Goal: Task Accomplishment & Management: Use online tool/utility

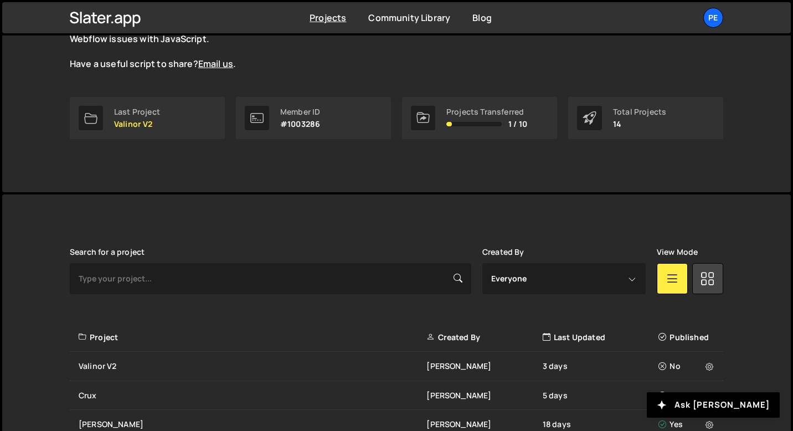
scroll to position [179, 0]
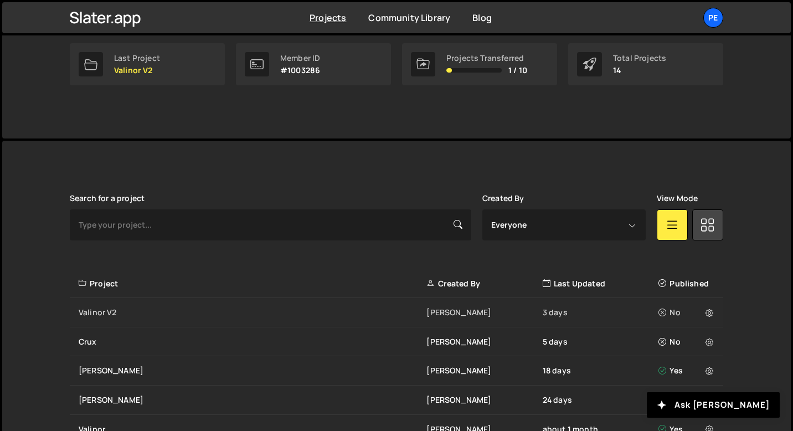
click at [147, 312] on div "Valinor V2" at bounding box center [253, 312] width 348 height 11
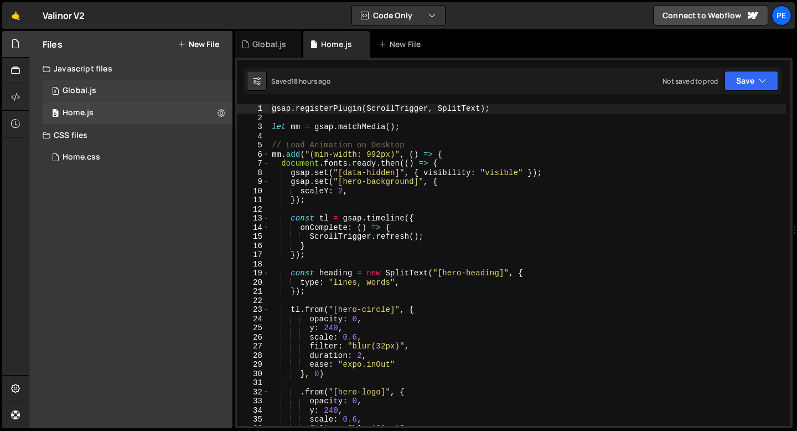
click at [82, 87] on div "Global.js" at bounding box center [80, 91] width 34 height 10
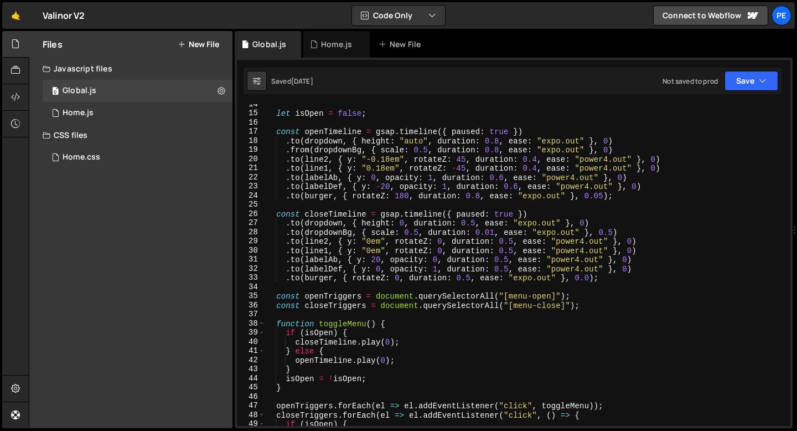
scroll to position [328, 0]
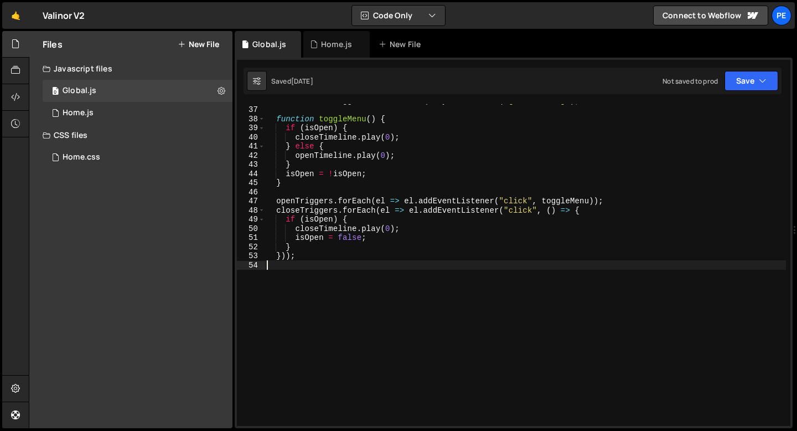
click at [322, 270] on div "const closeTriggers = document . querySelectorAll ( "[menu-close]" ) ; function…" at bounding box center [525, 266] width 521 height 340
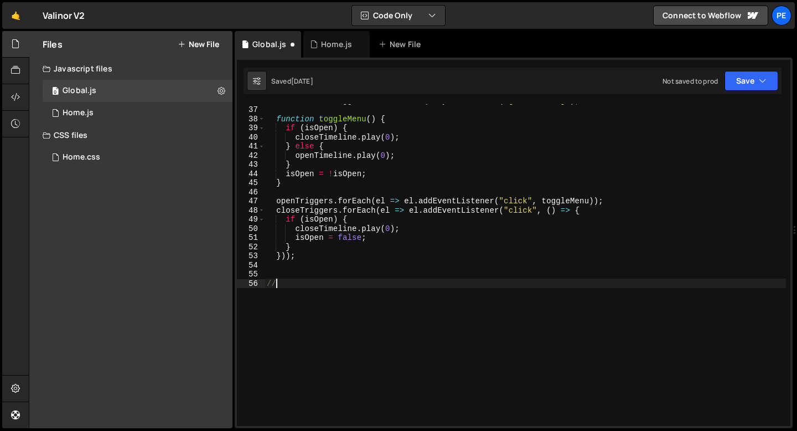
scroll to position [0, 0]
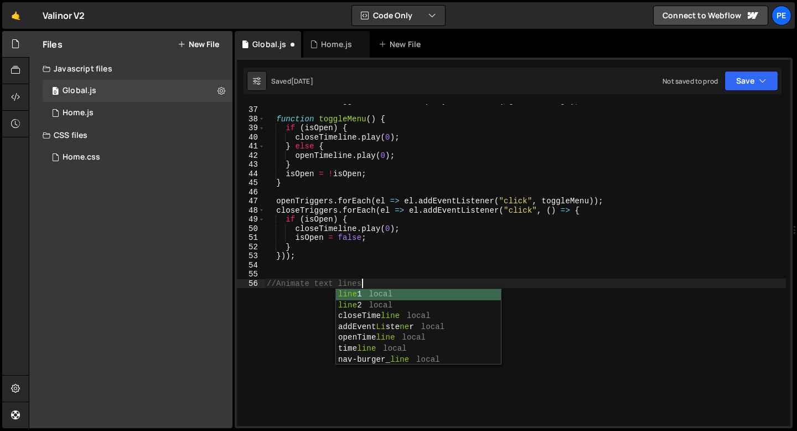
type textarea "//Animate text lines"
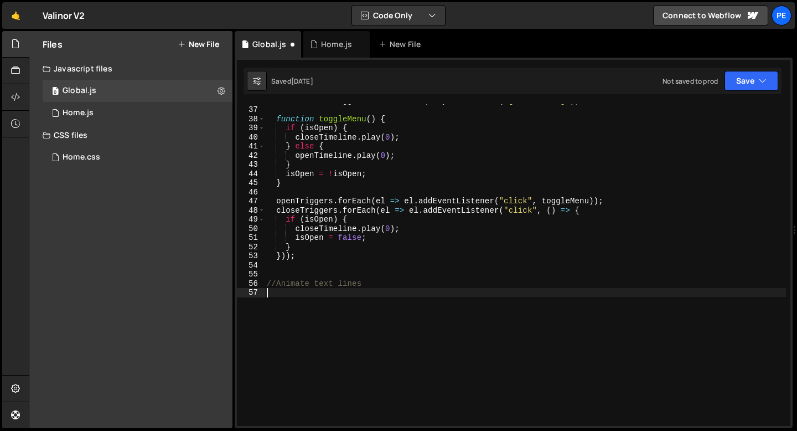
paste textarea "});"
type textarea "});"
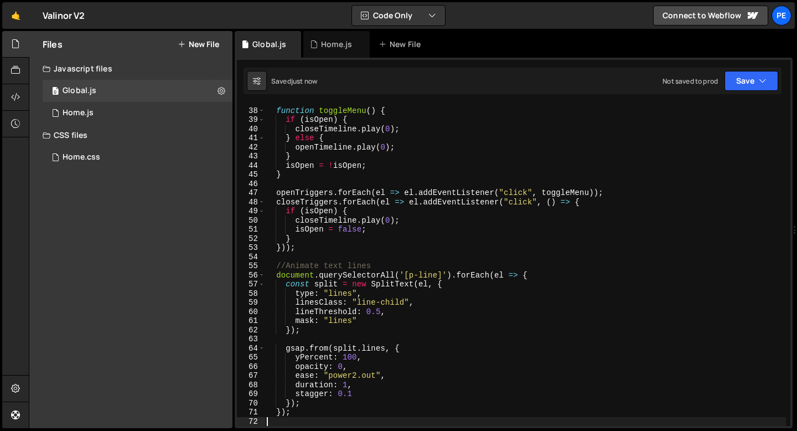
scroll to position [346, 0]
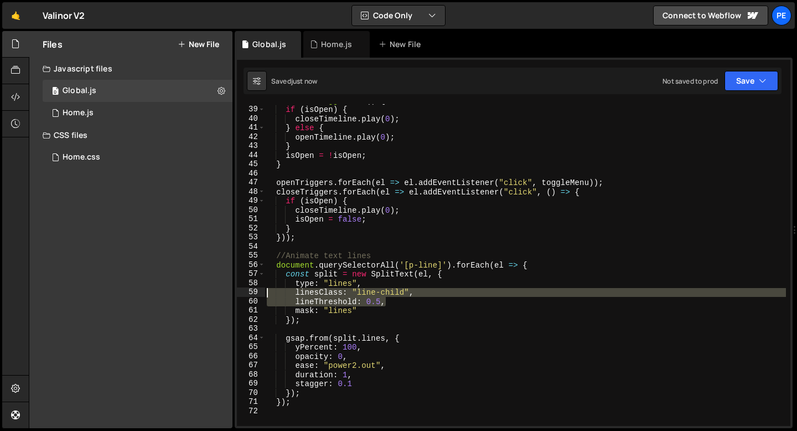
drag, startPoint x: 389, startPoint y: 301, endPoint x: 258, endPoint y: 291, distance: 131.0
click at [258, 292] on div "38 39 40 41 42 43 44 45 46 47 48 49 50 51 52 53 54 55 56 57 58 59 60 61 62 63 6…" at bounding box center [513, 265] width 553 height 322
type textarea "linesClass: "line-child", lineThreshold: 0.5,"
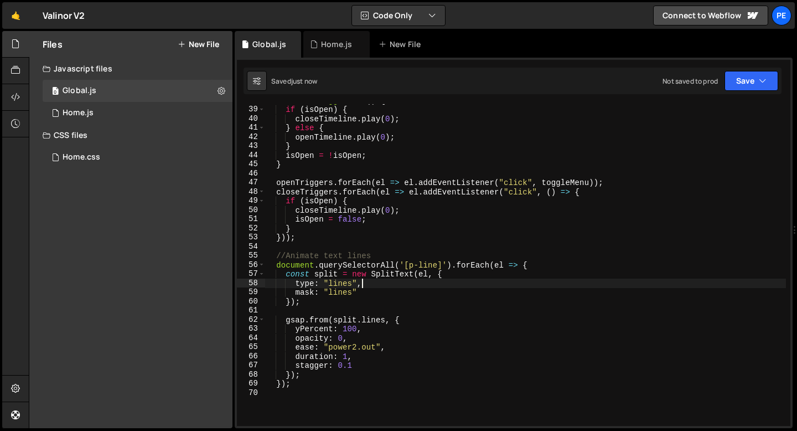
click at [356, 346] on div "function toggleMenu ( ) { if ( isOpen ) { closeTimeline . play ( 0 ) ; } else {…" at bounding box center [525, 266] width 521 height 340
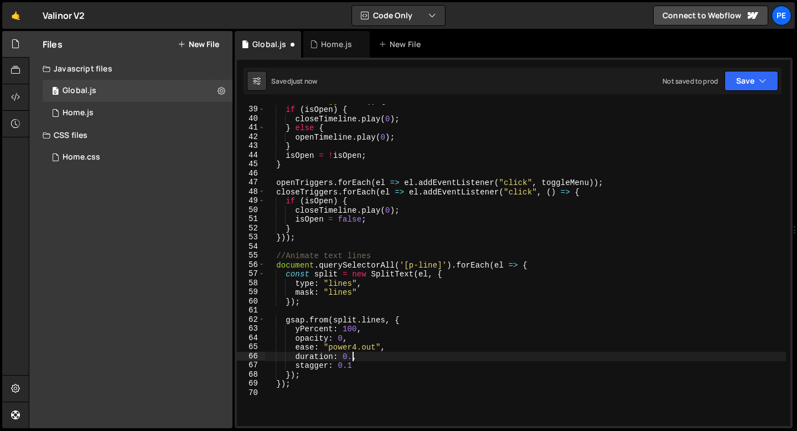
scroll to position [0, 6]
click at [354, 367] on div "function toggleMenu ( ) { if ( isOpen ) { closeTimeline . play ( 0 ) ; } else {…" at bounding box center [525, 266] width 521 height 340
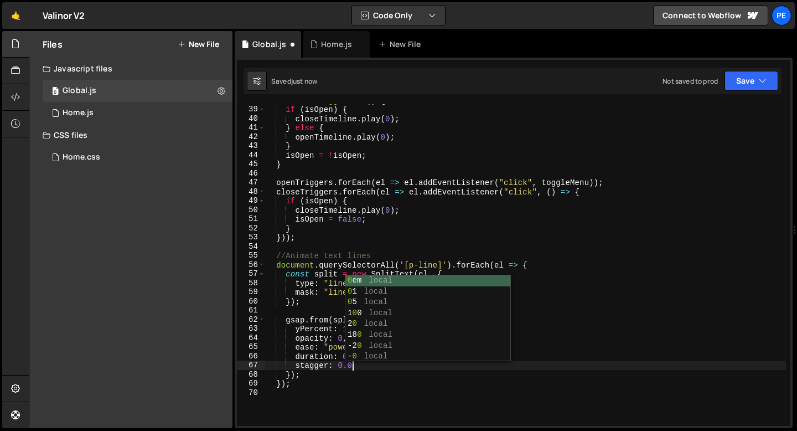
scroll to position [0, 6]
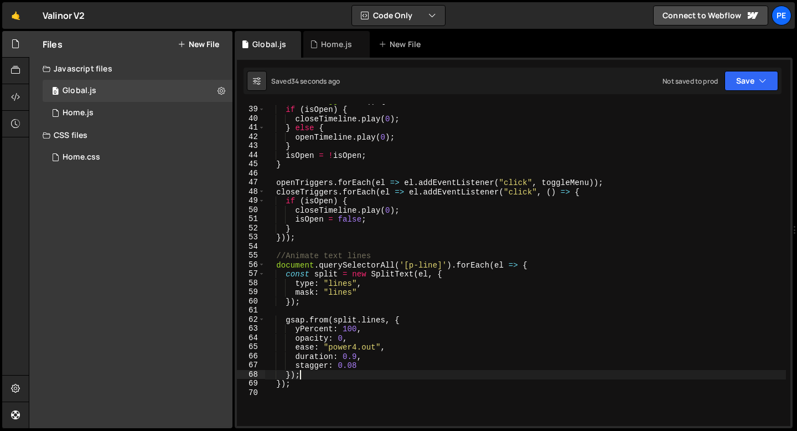
click at [337, 378] on div "function toggleMenu ( ) { if ( isOpen ) { closeTimeline . play ( 0 ) ; } else {…" at bounding box center [525, 266] width 521 height 340
click at [276, 257] on div "function toggleMenu ( ) { if ( isOpen ) { closeTimeline . play ( 0 ) ; } else {…" at bounding box center [525, 266] width 521 height 340
type textarea "//Animate text lines"
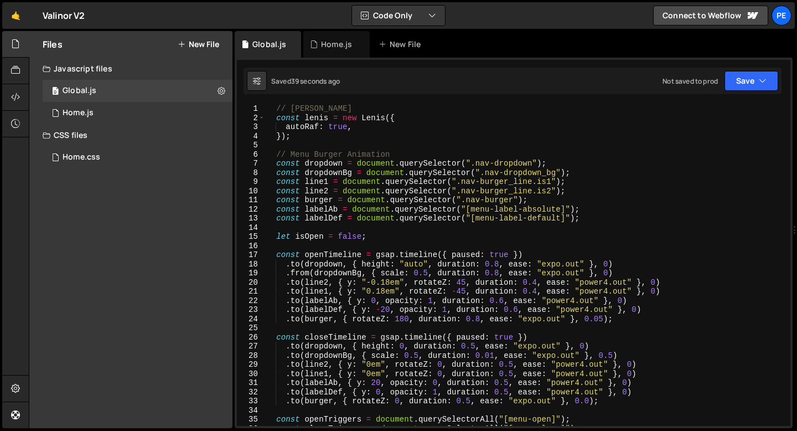
scroll to position [0, 0]
click at [292, 144] on div "// [PERSON_NAME] const [PERSON_NAME] = new [PERSON_NAME] ({ autoRaf : true , })…" at bounding box center [525, 274] width 521 height 340
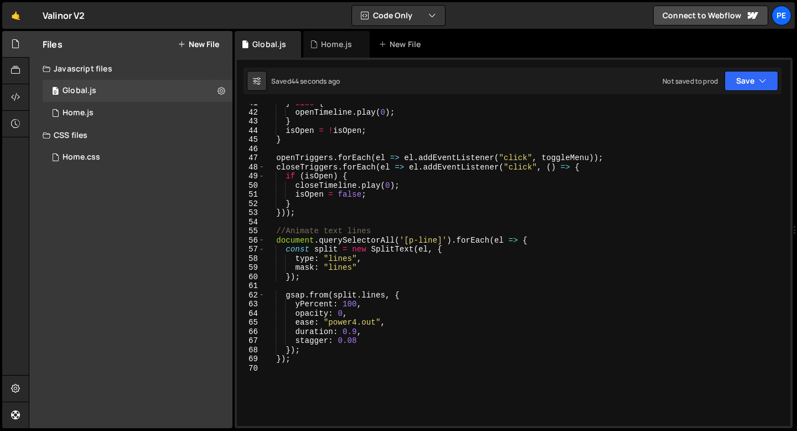
scroll to position [415, 0]
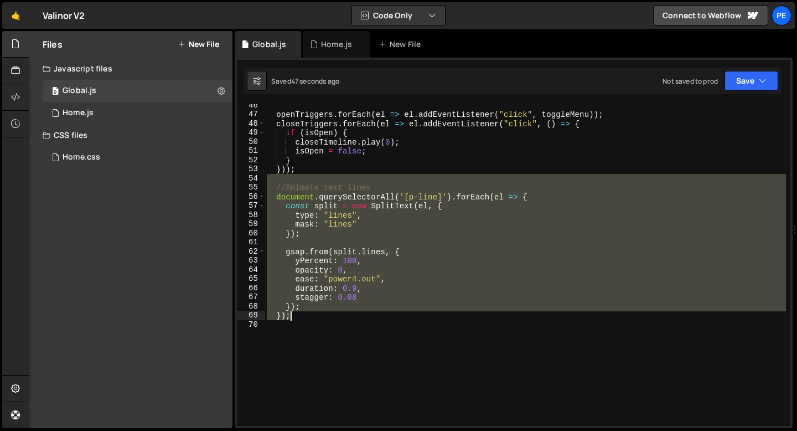
drag, startPoint x: 280, startPoint y: 181, endPoint x: 308, endPoint y: 313, distance: 134.7
click at [308, 313] on div "openTriggers . forEach ( el => el . addEventListener ( "click" , toggleMenu )) …" at bounding box center [525, 271] width 521 height 340
click at [277, 188] on div "openTriggers . forEach ( el => el . addEventListener ( "click" , toggleMenu )) …" at bounding box center [525, 265] width 521 height 322
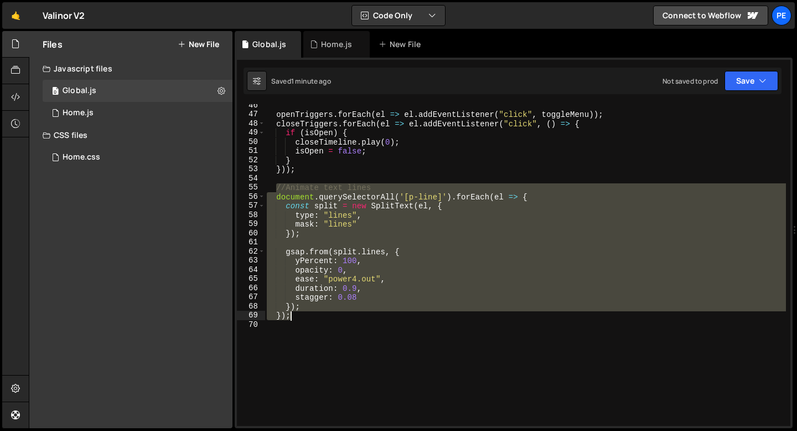
drag, startPoint x: 277, startPoint y: 189, endPoint x: 309, endPoint y: 312, distance: 127.5
click at [309, 312] on div "openTriggers . forEach ( el => el . addEventListener ( "click" , toggleMenu )) …" at bounding box center [525, 271] width 521 height 340
type textarea "}); });"
paste textarea
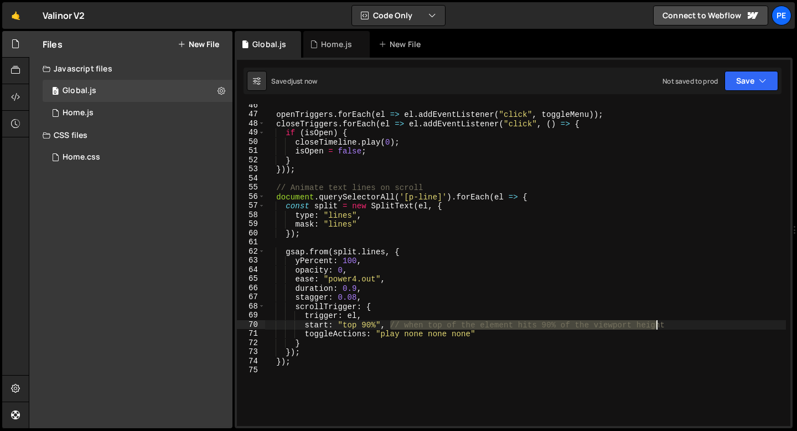
drag, startPoint x: 389, startPoint y: 324, endPoint x: 679, endPoint y: 327, distance: 290.0
click at [679, 327] on div "openTriggers . forEach ( el => el . addEventListener ( "click" , toggleMenu )) …" at bounding box center [525, 271] width 521 height 340
click at [398, 333] on div "openTriggers . forEach ( el => el . addEventListener ( "click" , toggleMenu )) …" at bounding box center [525, 271] width 521 height 340
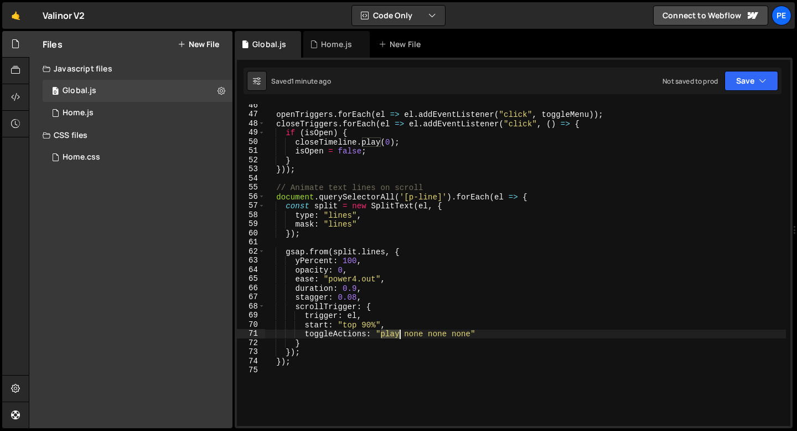
click at [398, 333] on div "openTriggers . forEach ( el => el . addEventListener ( "click" , toggleMenu )) …" at bounding box center [525, 271] width 521 height 340
click at [397, 327] on div "openTriggers . forEach ( el => el . addEventListener ( "click" , toggleMenu )) …" at bounding box center [525, 271] width 521 height 340
type textarea "start: "top 90%","
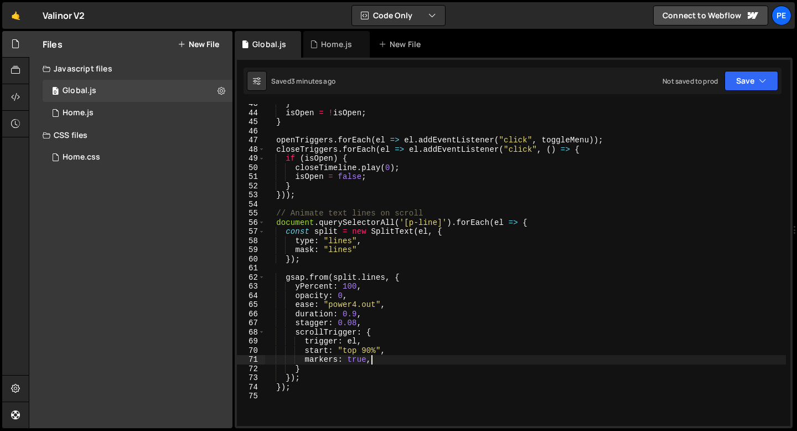
scroll to position [389, 0]
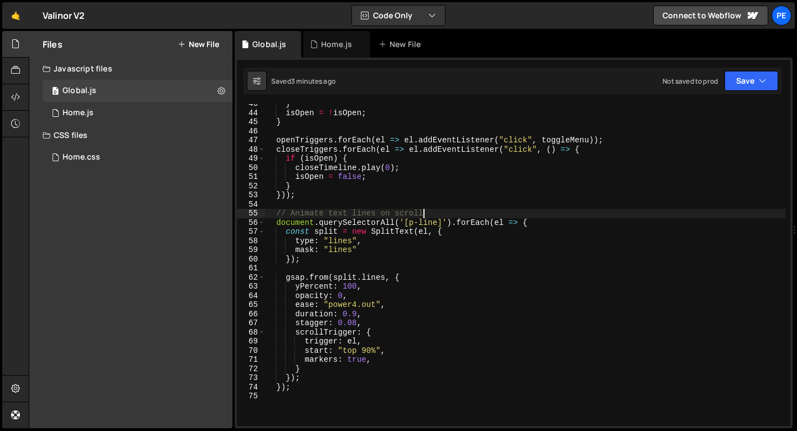
click at [435, 213] on div "} isOpen = ! isOpen ; } openTriggers . forEach ( el => el . addEventListener ( …" at bounding box center [525, 269] width 521 height 340
type textarea "// Animate text lines on scroll"
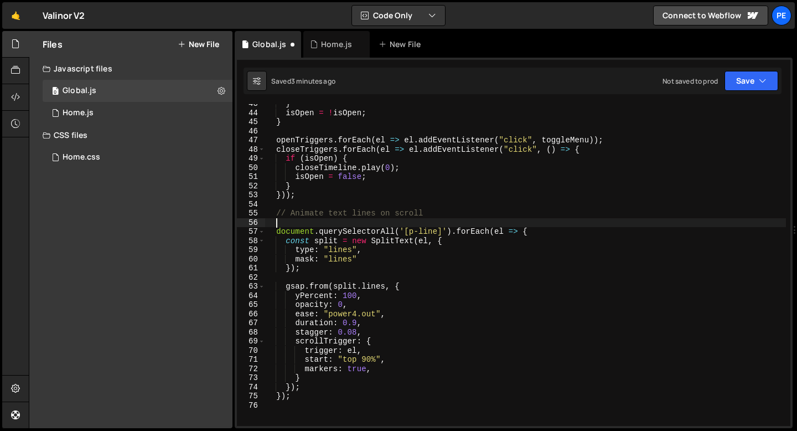
paste textarea "document.fonts.ready.then(() => {"
type textarea "document.fonts.ready.then(() => {"
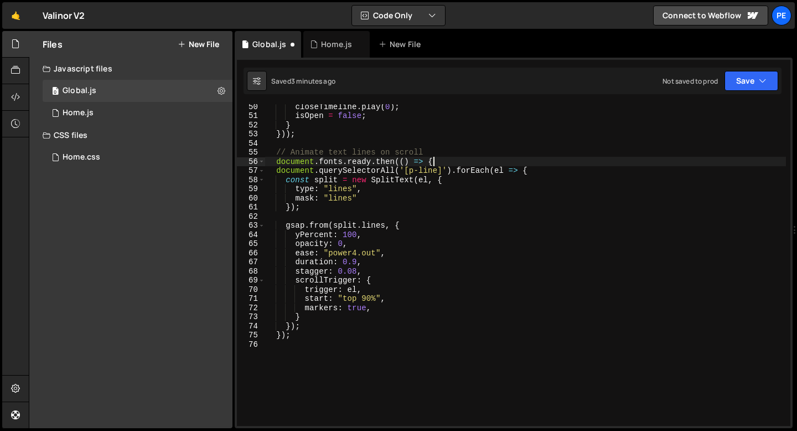
scroll to position [450, 0]
click at [303, 346] on div "closeTimeline . play ( 0 ) ; isOpen = false ; } })) ; // Animate text lines on …" at bounding box center [525, 272] width 521 height 340
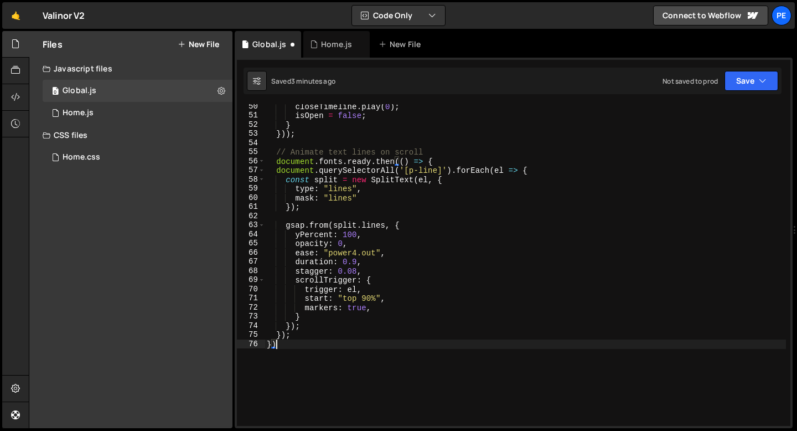
scroll to position [0, 0]
type textarea "});"
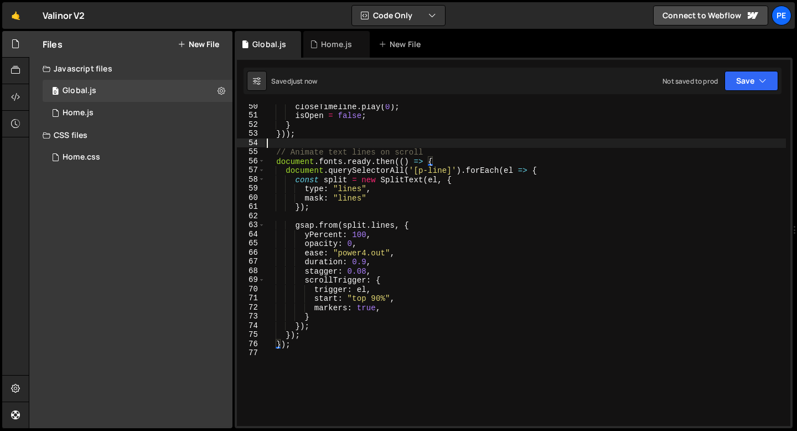
click at [271, 138] on div "closeTimeline . play ( 0 ) ; isOpen = false ; } })) ; // Animate text lines on …" at bounding box center [525, 272] width 521 height 340
type textarea "}));"
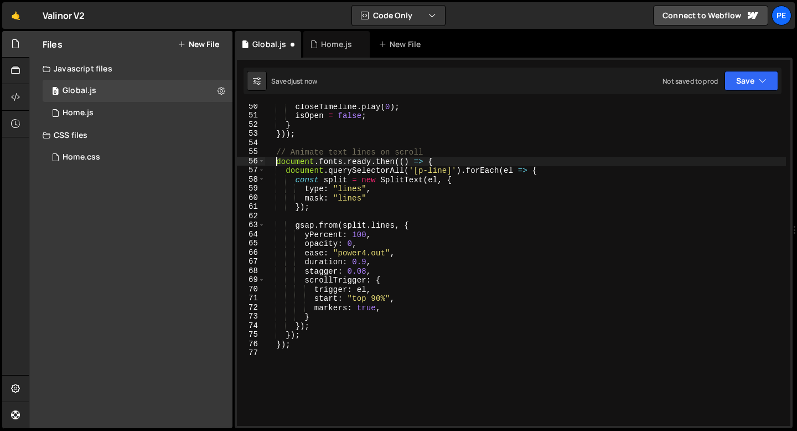
click at [276, 160] on div "closeTimeline . play ( 0 ) ; isOpen = false ; } })) ; // Animate text lines on …" at bounding box center [525, 272] width 521 height 340
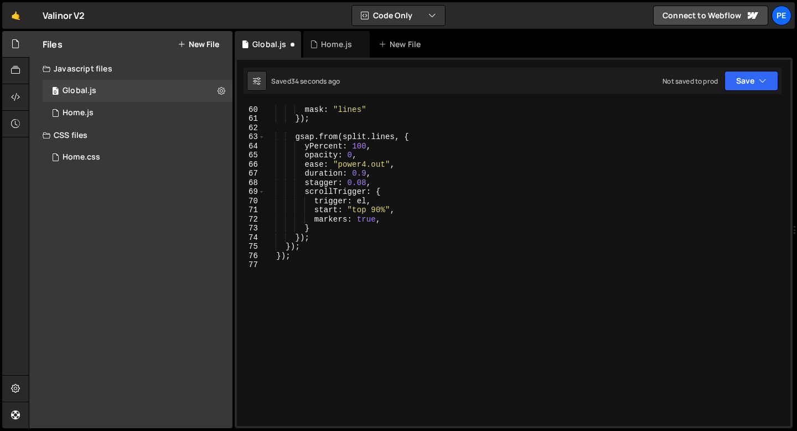
scroll to position [538, 0]
click at [350, 233] on div "type : "lines" , mask : "lines" }) ; gsap . from ( split . lines , { yPercent :…" at bounding box center [525, 266] width 521 height 340
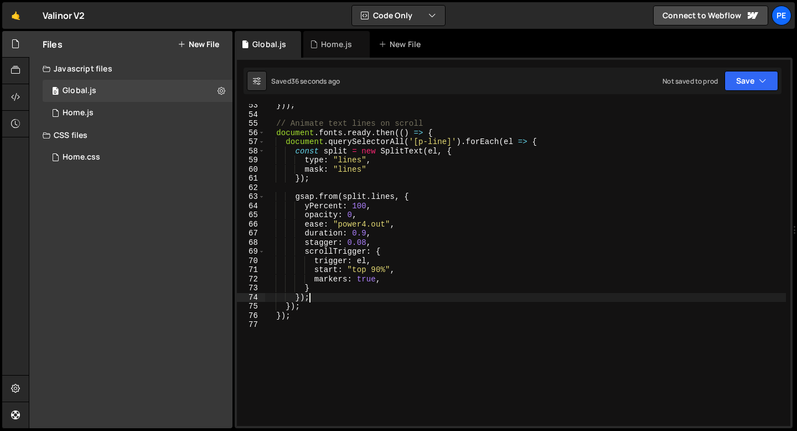
scroll to position [465, 0]
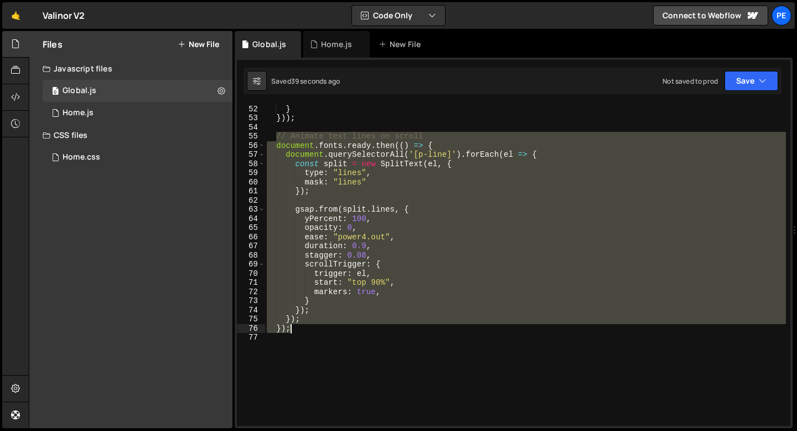
drag, startPoint x: 276, startPoint y: 134, endPoint x: 342, endPoint y: 325, distance: 202.2
click at [342, 325] on div "isOpen = false ; } })) ; // Animate text lines on scroll document . fonts . rea…" at bounding box center [525, 265] width 521 height 340
type textarea "}); });"
